Goal: Task Accomplishment & Management: Manage account settings

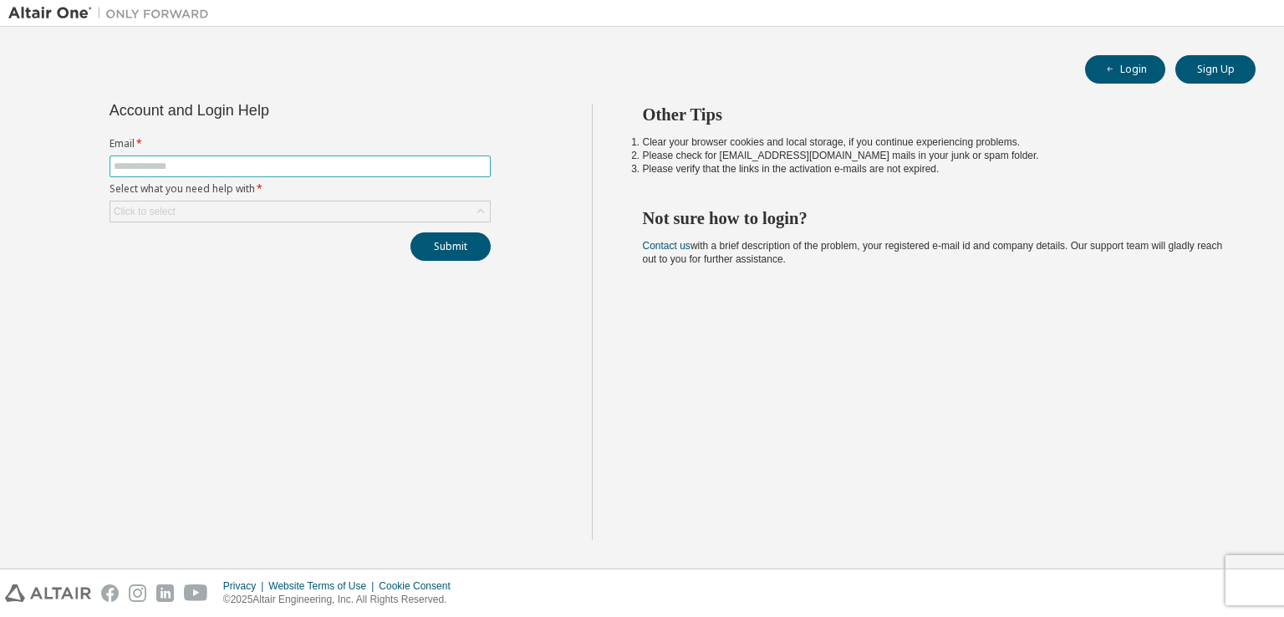
click at [200, 166] on input "text" at bounding box center [300, 166] width 373 height 13
type input "*"
type input "**********"
click at [232, 201] on div "Click to select" at bounding box center [300, 212] width 381 height 22
click at [420, 215] on div "Click to select" at bounding box center [300, 212] width 380 height 20
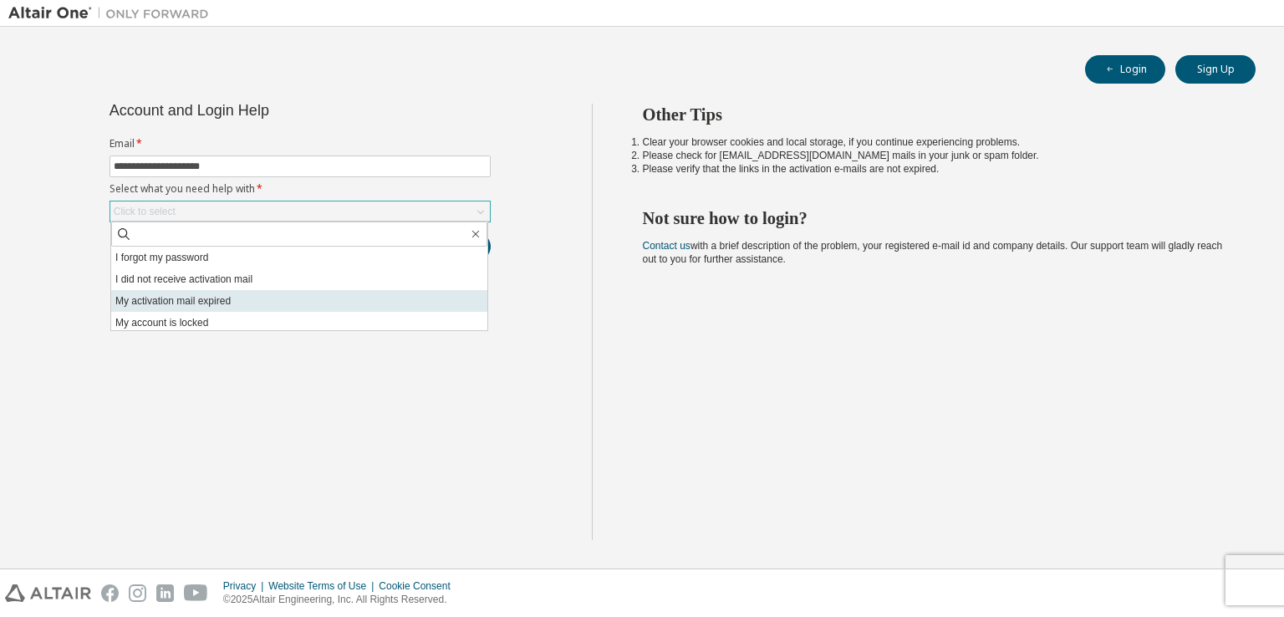
click at [189, 302] on li "My activation mail expired" at bounding box center [299, 301] width 376 height 22
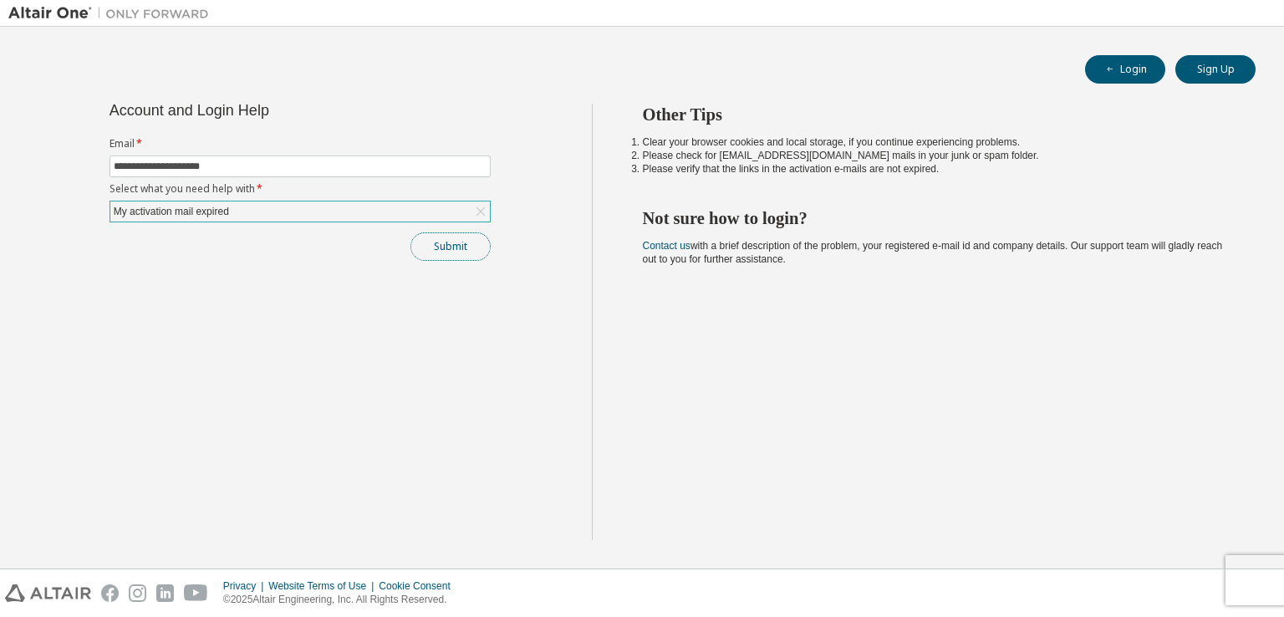
click at [467, 246] on button "Submit" at bounding box center [451, 246] width 80 height 28
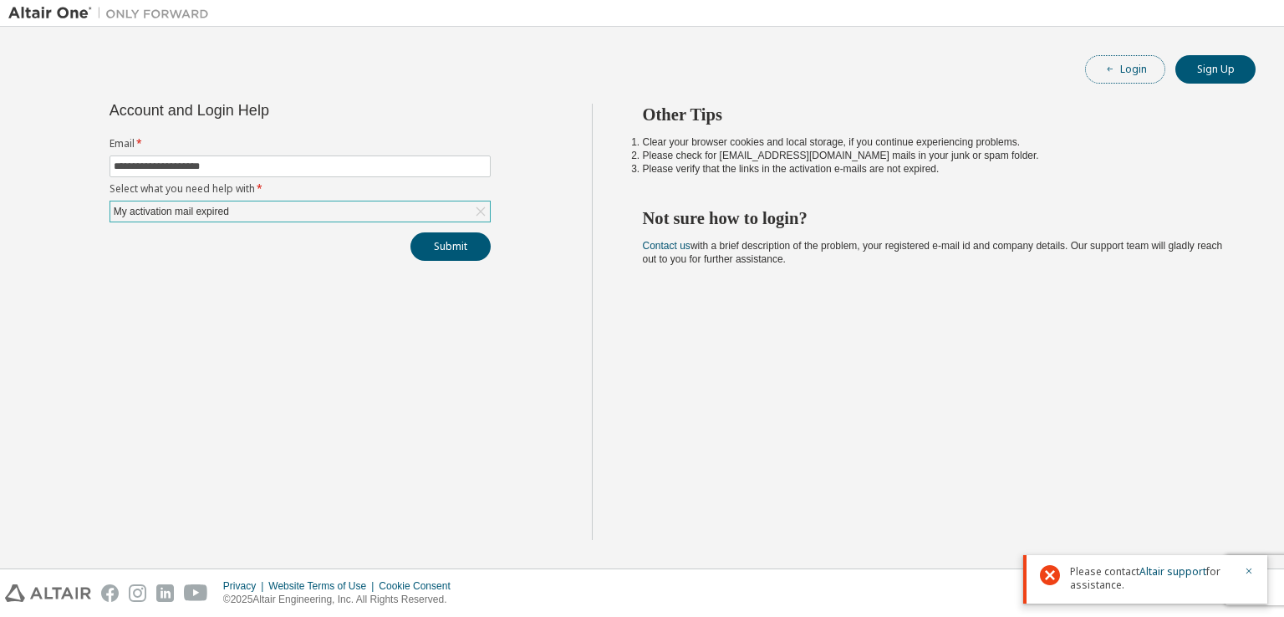
click at [1135, 72] on button "Login" at bounding box center [1125, 69] width 80 height 28
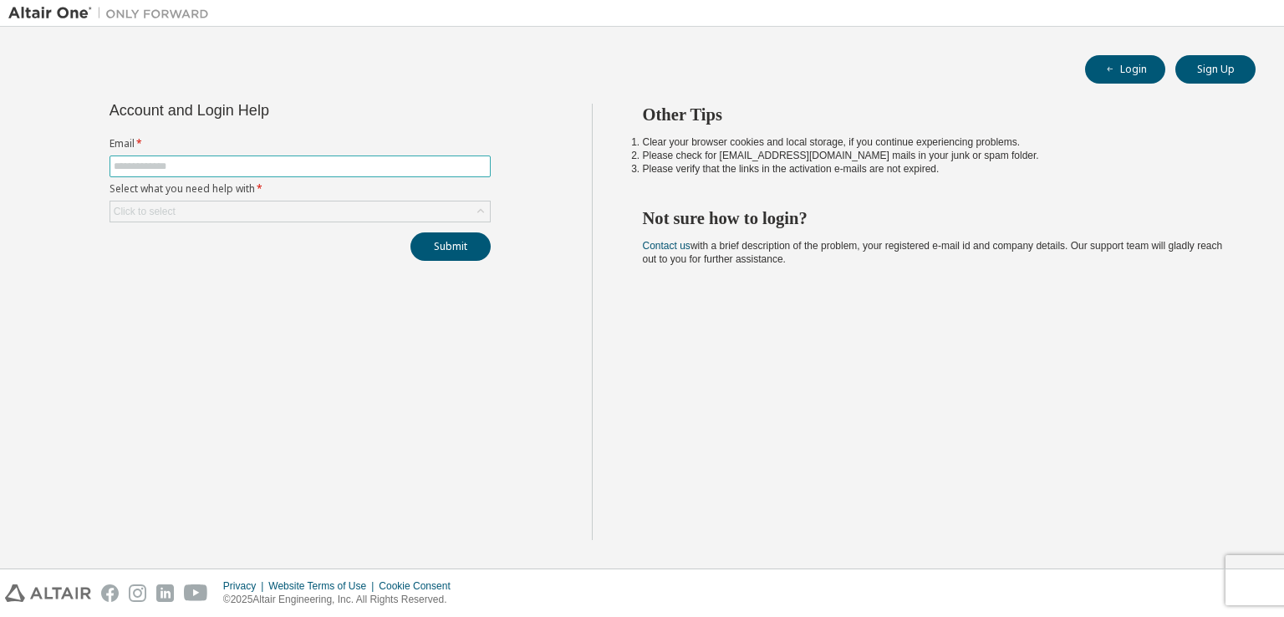
click at [228, 161] on input "text" at bounding box center [300, 166] width 373 height 13
type input "**********"
click at [219, 213] on div "Click to select" at bounding box center [300, 212] width 380 height 20
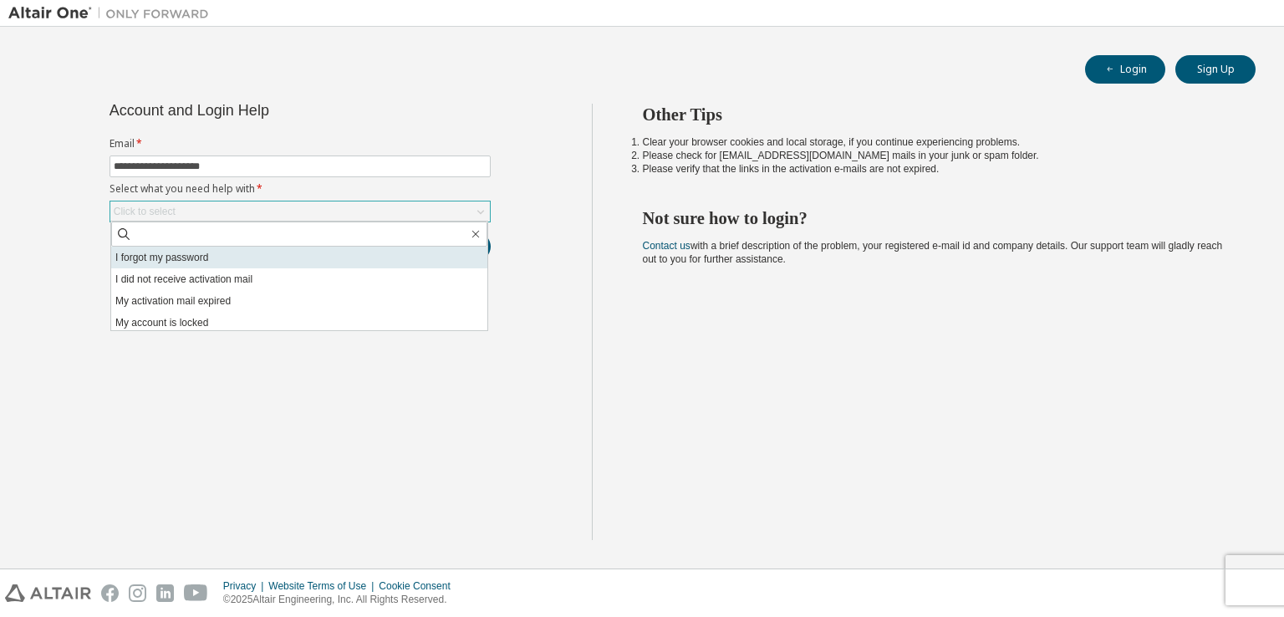
click at [190, 256] on li "I forgot my password" at bounding box center [299, 258] width 376 height 22
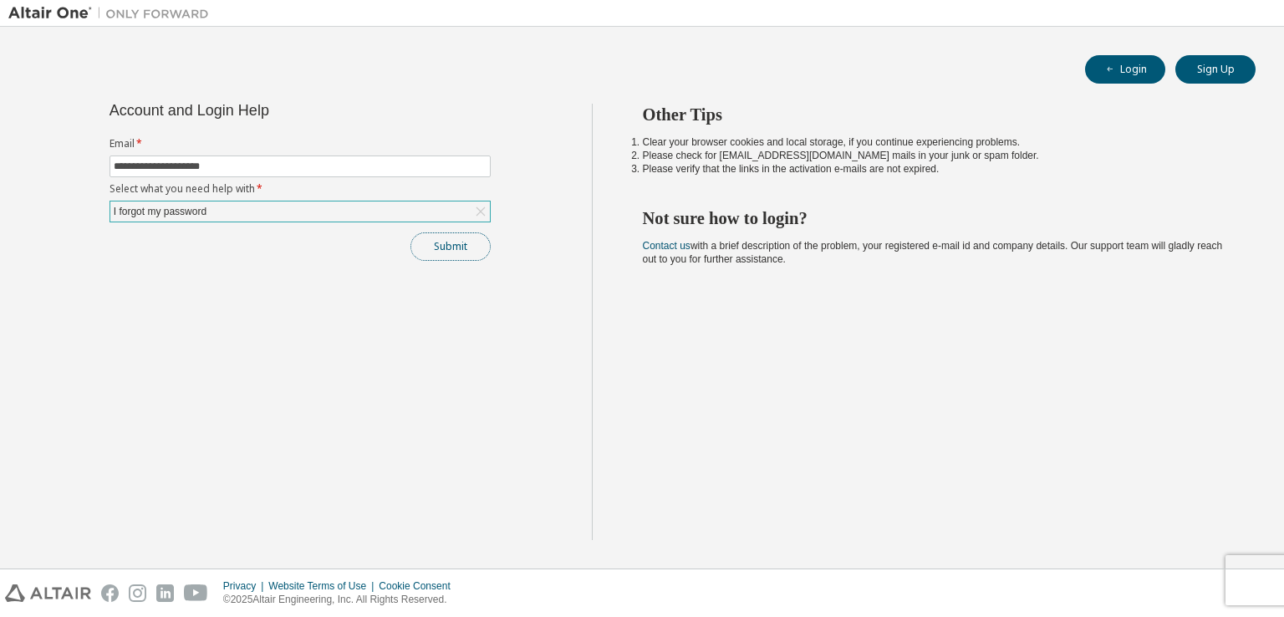
click at [452, 246] on button "Submit" at bounding box center [451, 246] width 80 height 28
